Goal: Transaction & Acquisition: Purchase product/service

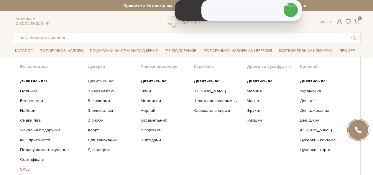
click at [97, 82] on b "Дивитись всі" at bounding box center [101, 80] width 27 height 5
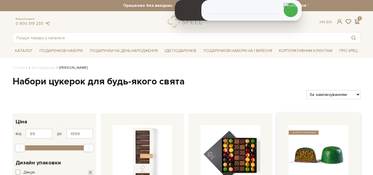
click at [320, 133] on img at bounding box center [318, 155] width 60 height 60
